Goal: Register for event/course

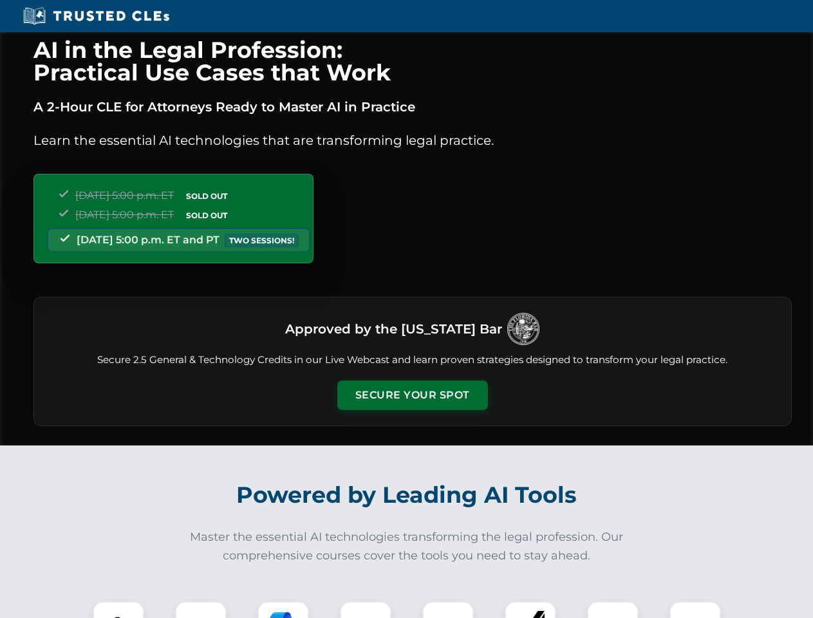
click at [412, 395] on button "Secure Your Spot" at bounding box center [412, 396] width 151 height 30
click at [118, 610] on img at bounding box center [118, 626] width 37 height 37
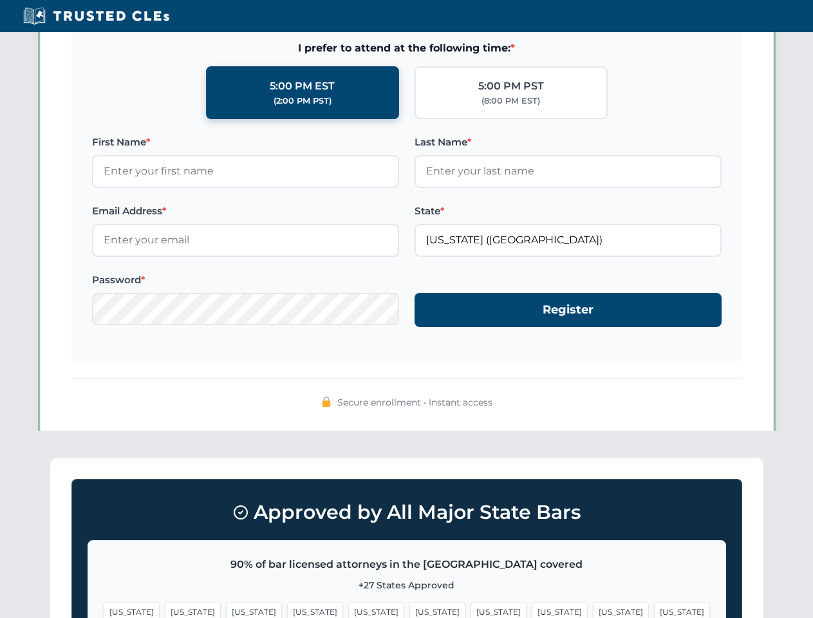
click at [471, 610] on span "[US_STATE]" at bounding box center [499, 612] width 56 height 19
click at [593, 610] on span "[US_STATE]" at bounding box center [621, 612] width 56 height 19
